Goal: Check status: Check status

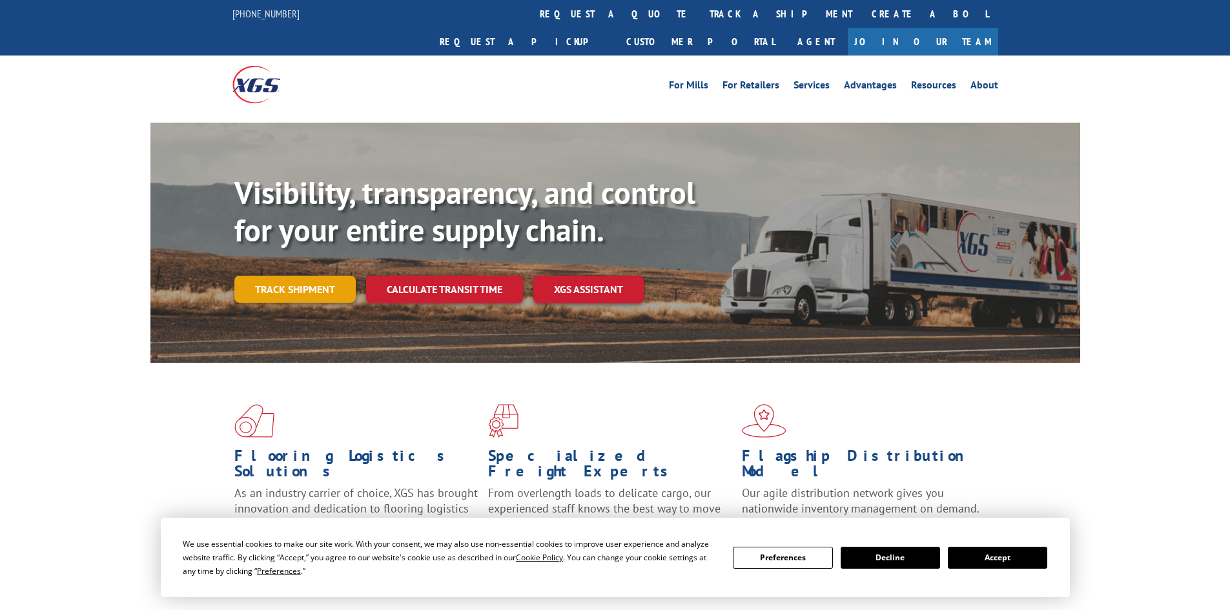
click at [310, 276] on link "Track shipment" at bounding box center [294, 289] width 121 height 27
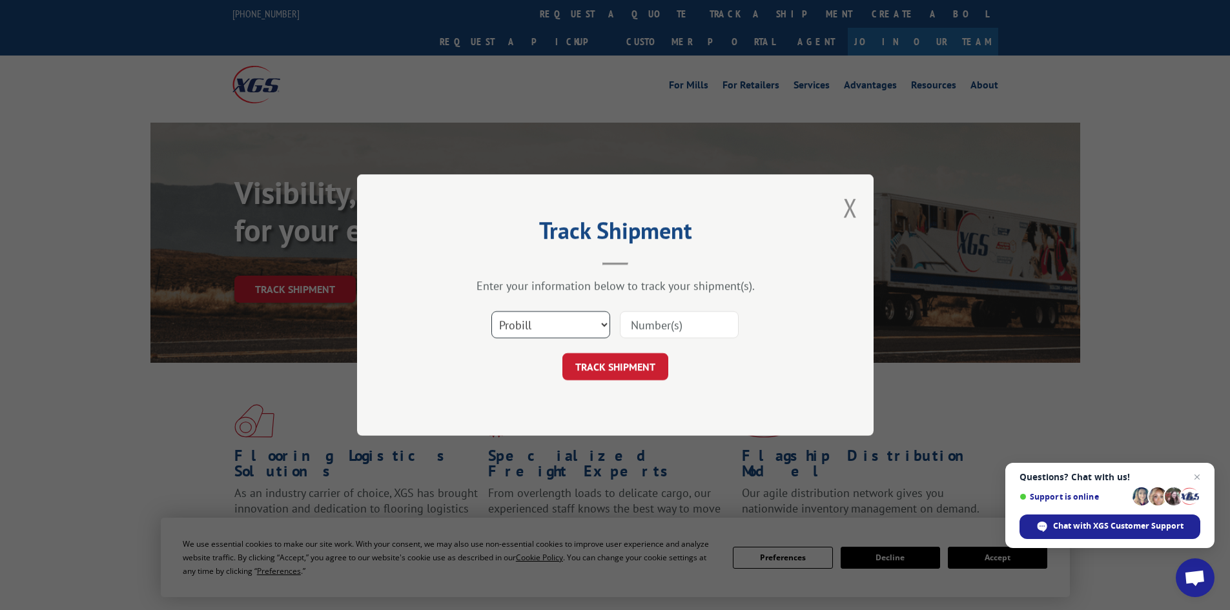
click at [588, 320] on select "Select category... Probill BOL PO" at bounding box center [550, 324] width 119 height 27
select select "bol"
click at [491, 311] on select "Select category... Probill BOL PO" at bounding box center [550, 324] width 119 height 27
click at [644, 329] on input at bounding box center [679, 324] width 119 height 27
paste input "5576915"
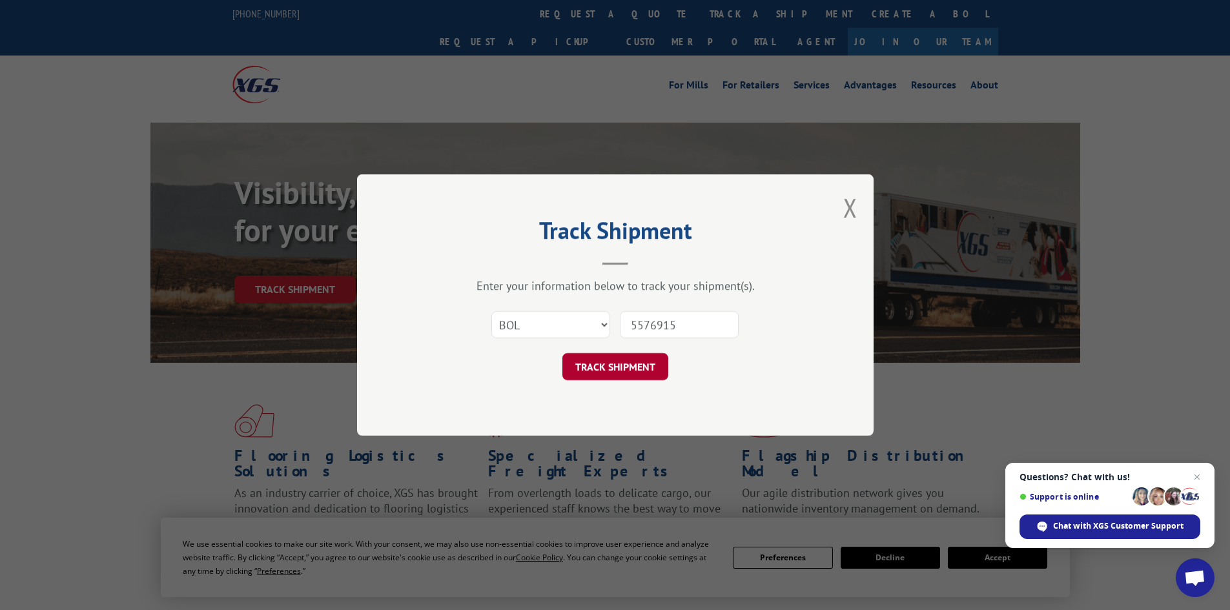
type input "5576915"
click at [663, 373] on button "TRACK SHIPMENT" at bounding box center [615, 366] width 106 height 27
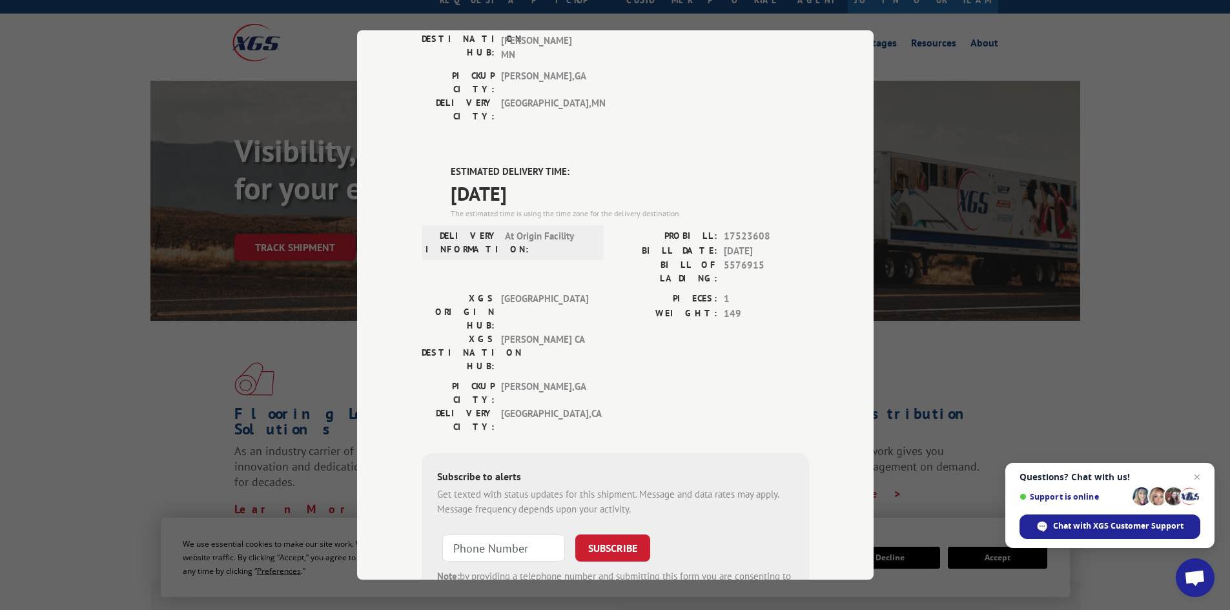
scroll to position [65, 0]
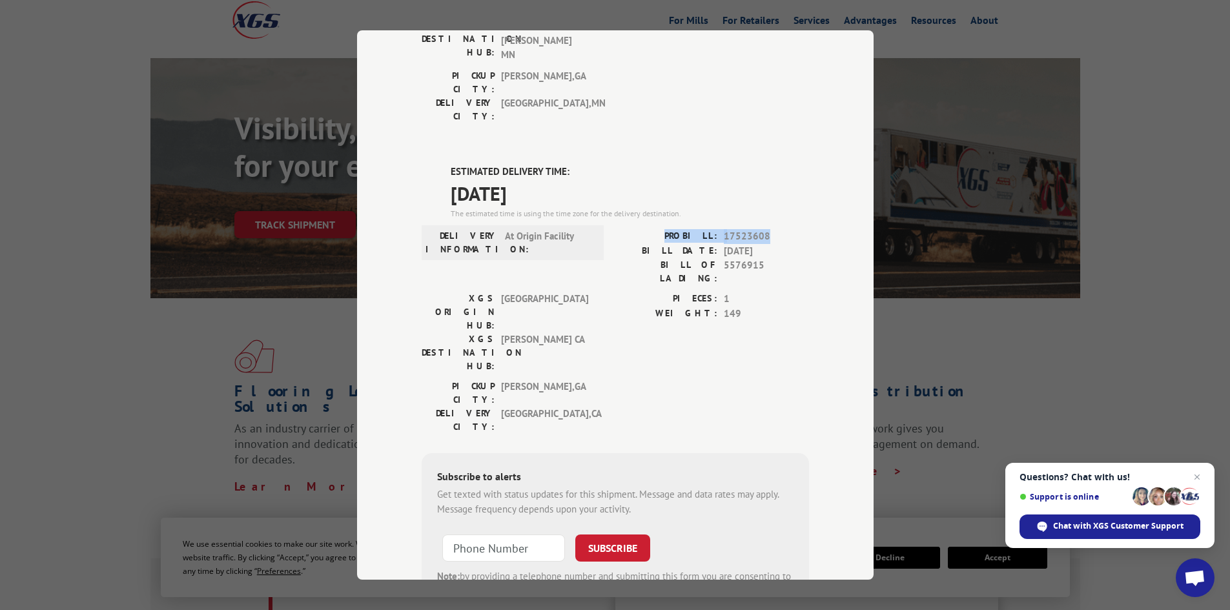
drag, startPoint x: 770, startPoint y: 158, endPoint x: 670, endPoint y: 162, distance: 99.5
click at [670, 229] on div "PROBILL: 17523608" at bounding box center [712, 236] width 194 height 15
copy div "PROBILL: 17523608"
